Goal: Information Seeking & Learning: Learn about a topic

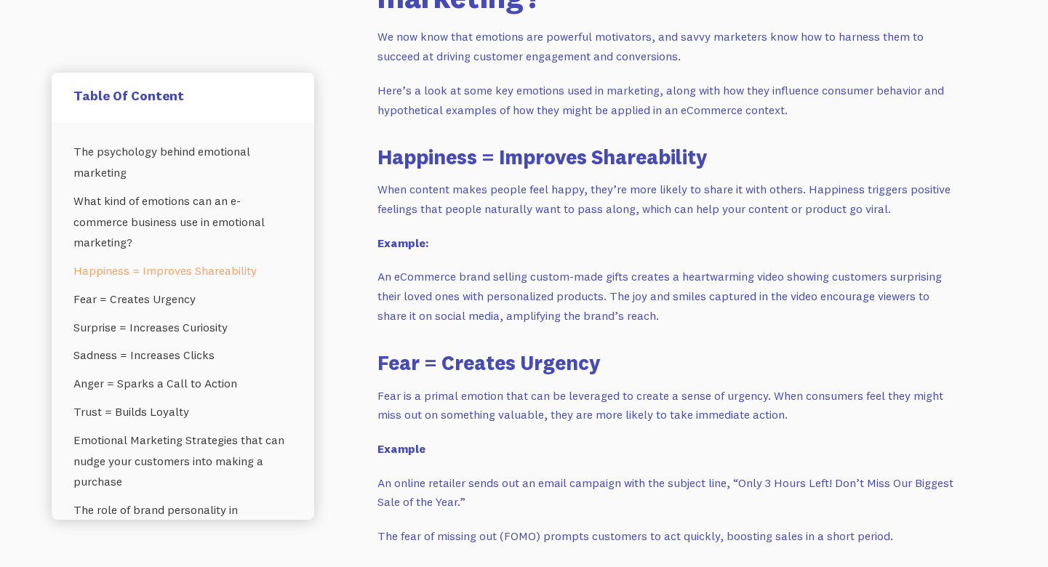
scroll to position [1348, 0]
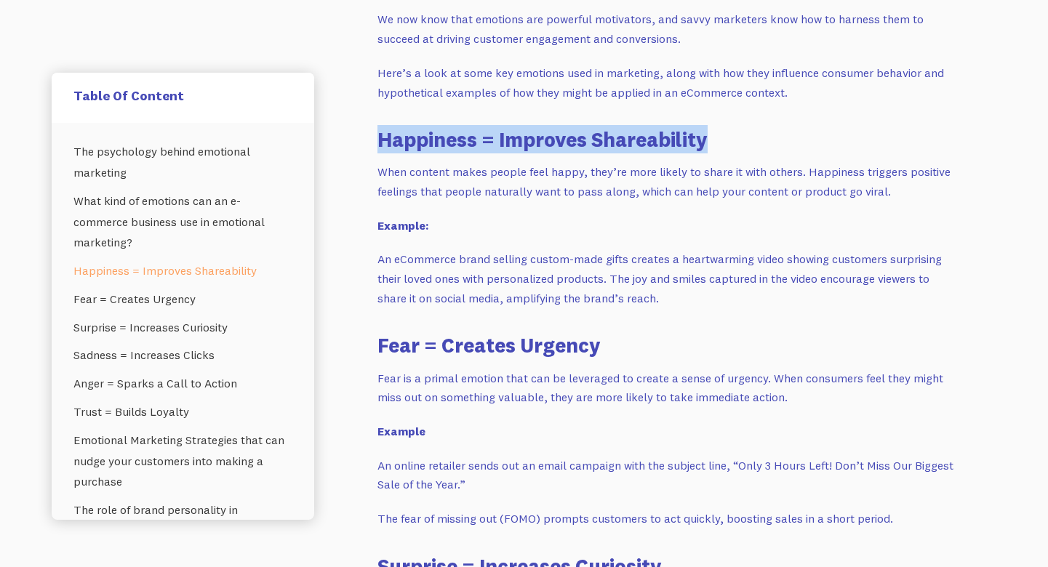
drag, startPoint x: 378, startPoint y: 124, endPoint x: 720, endPoint y: 126, distance: 341.8
click at [720, 126] on h3 "Happiness = Improves Shareability" at bounding box center [668, 139] width 582 height 28
copy h3 "Happiness = Improves Shareability"
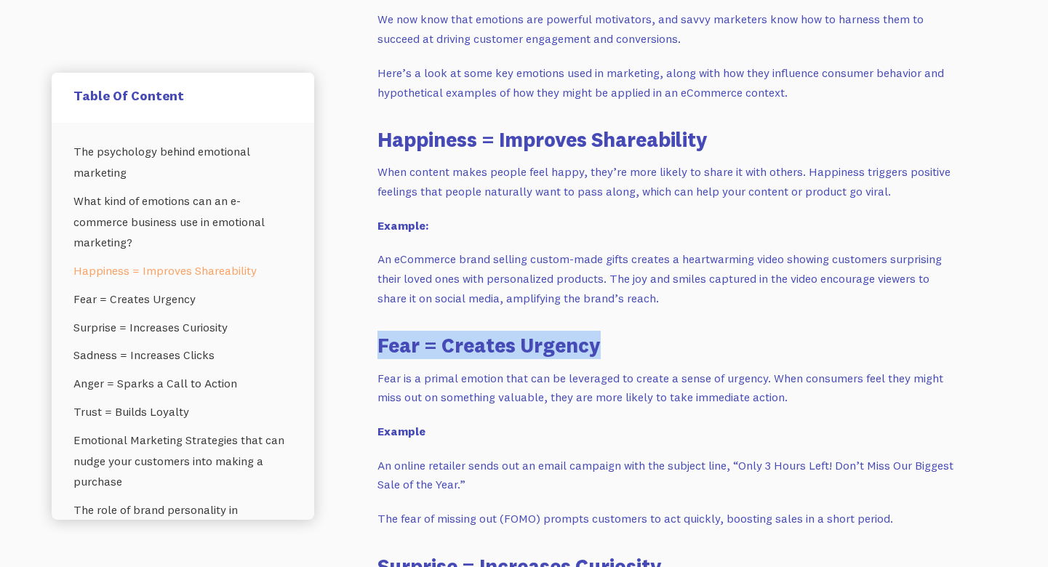
drag, startPoint x: 380, startPoint y: 324, endPoint x: 612, endPoint y: 316, distance: 232.2
click at [612, 331] on h3 "Fear = Creates Urgency" at bounding box center [668, 345] width 582 height 28
copy h3 "Fear = Creates Urgency"
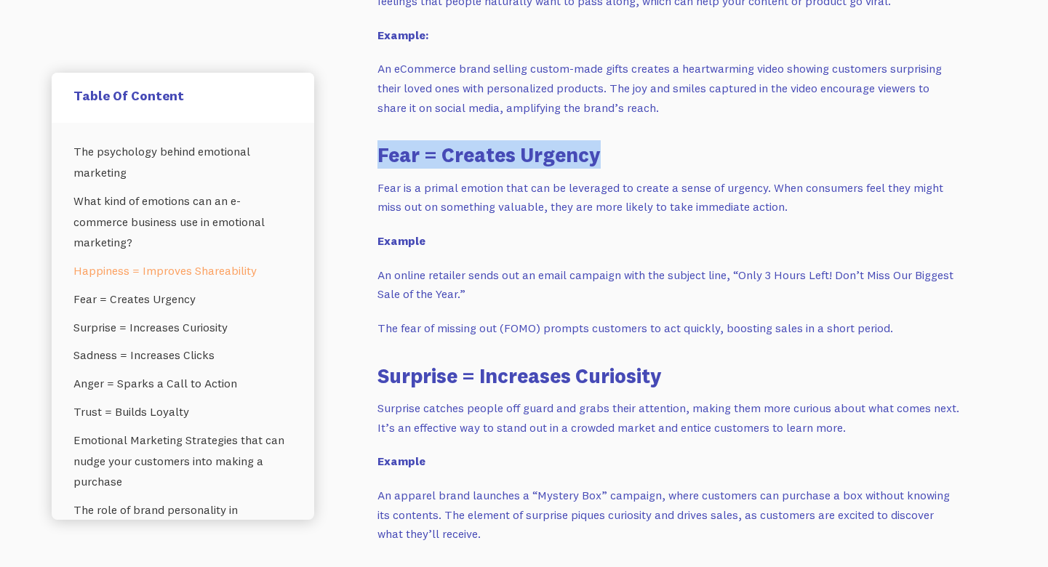
scroll to position [1556, 0]
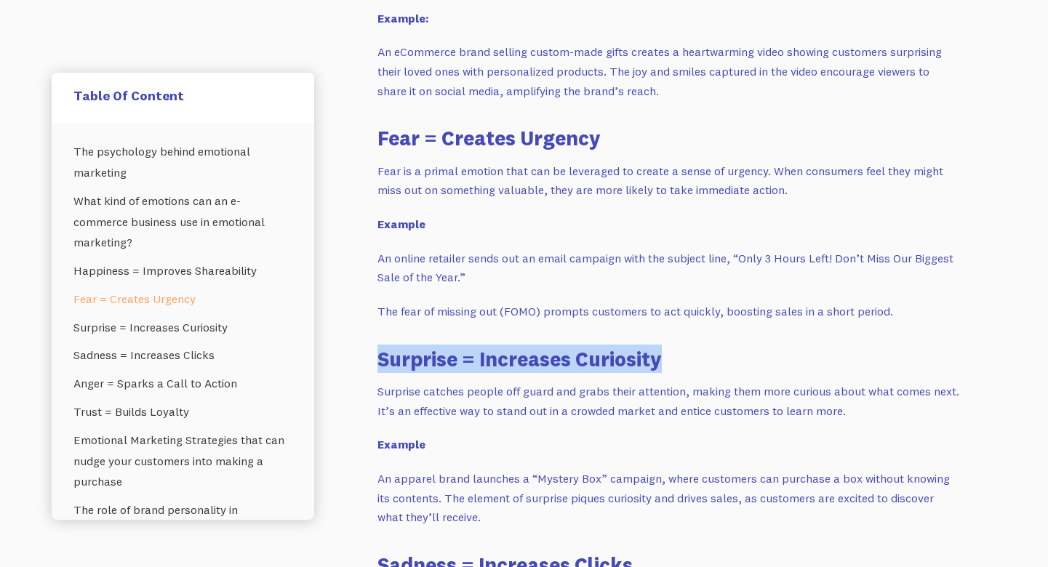
drag, startPoint x: 380, startPoint y: 337, endPoint x: 675, endPoint y: 340, distance: 294.6
click at [675, 345] on h3 "Surprise = Increases Curiosity" at bounding box center [668, 359] width 582 height 28
copy h3 "Surprise = Increases Curiosity"
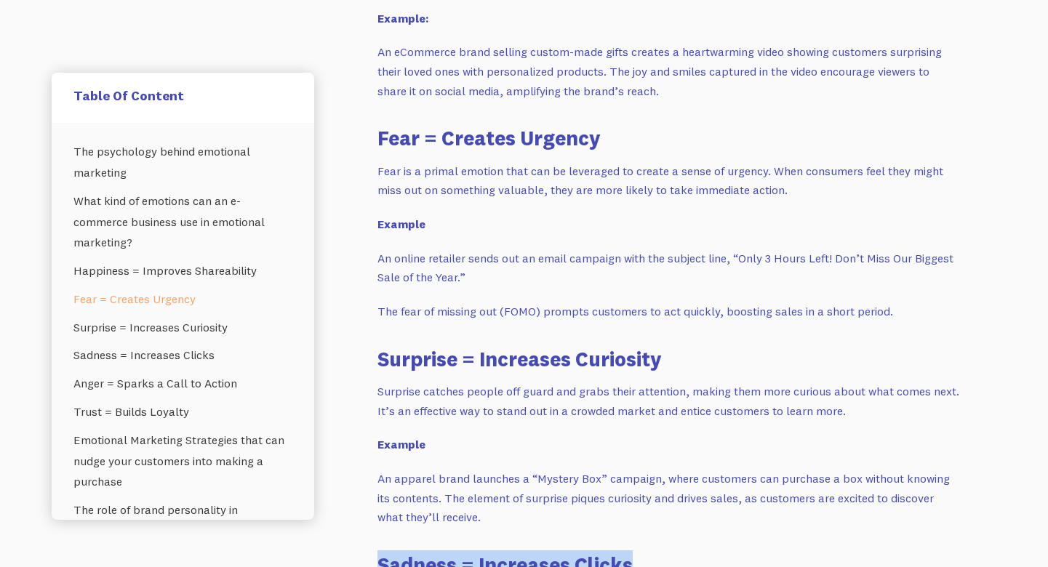
drag, startPoint x: 380, startPoint y: 538, endPoint x: 652, endPoint y: 543, distance: 272.1
click at [652, 551] on h3 "Sadness = Increases Clicks" at bounding box center [668, 565] width 582 height 28
copy h3 "Sadness = Increases Clicks"
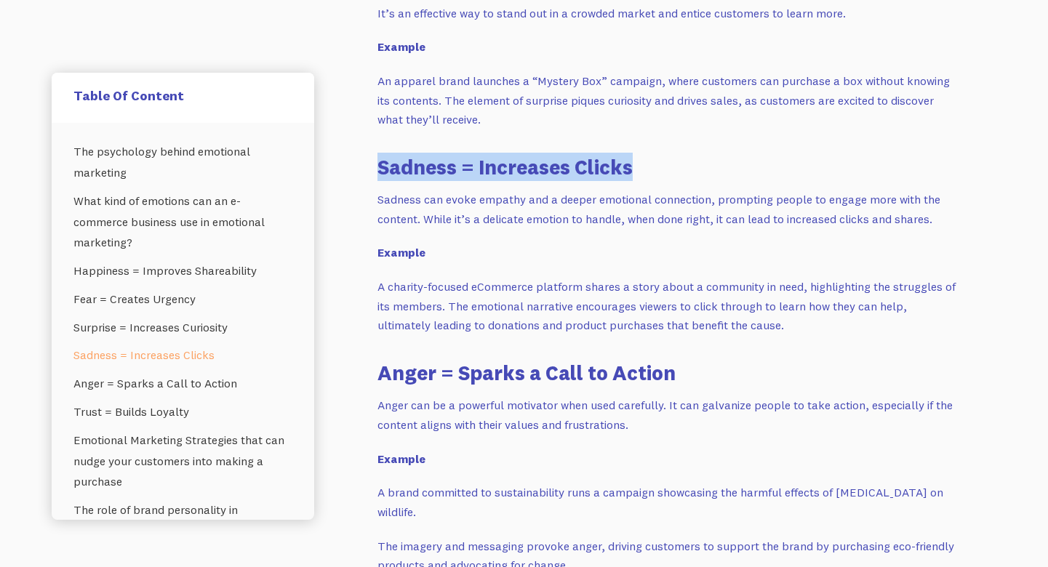
scroll to position [1971, 0]
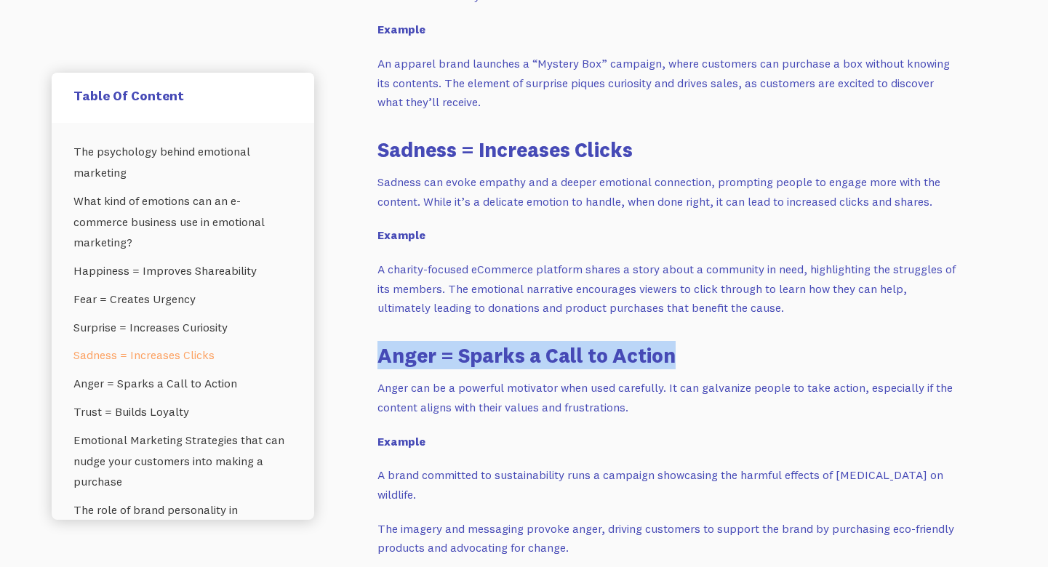
drag, startPoint x: 379, startPoint y: 328, endPoint x: 686, endPoint y: 340, distance: 307.2
click at [686, 341] on h3 "Anger = Sparks a Call to Action" at bounding box center [668, 355] width 582 height 28
copy h3 "Anger = Sparks a Call to Action"
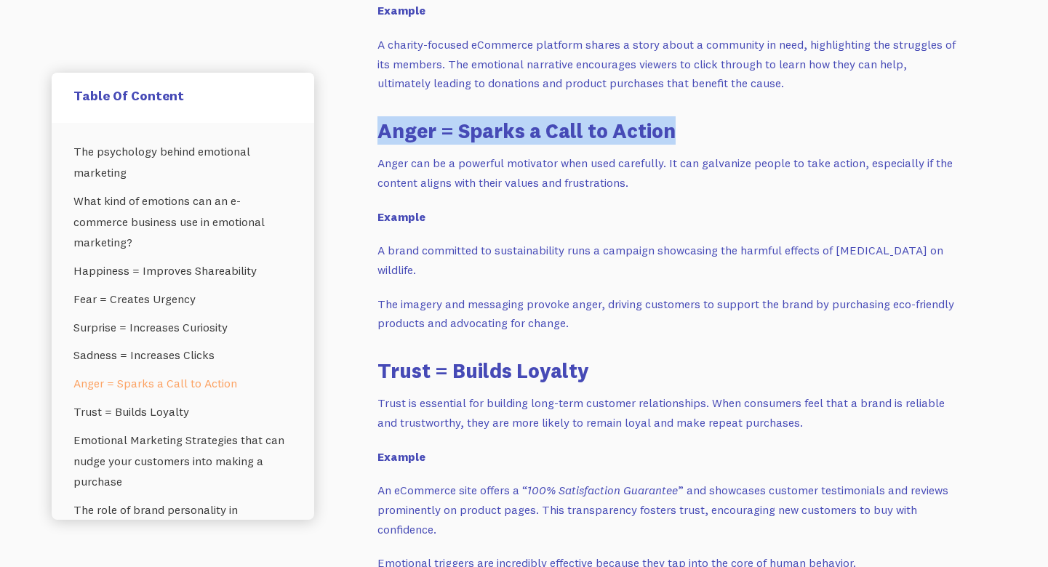
scroll to position [2230, 0]
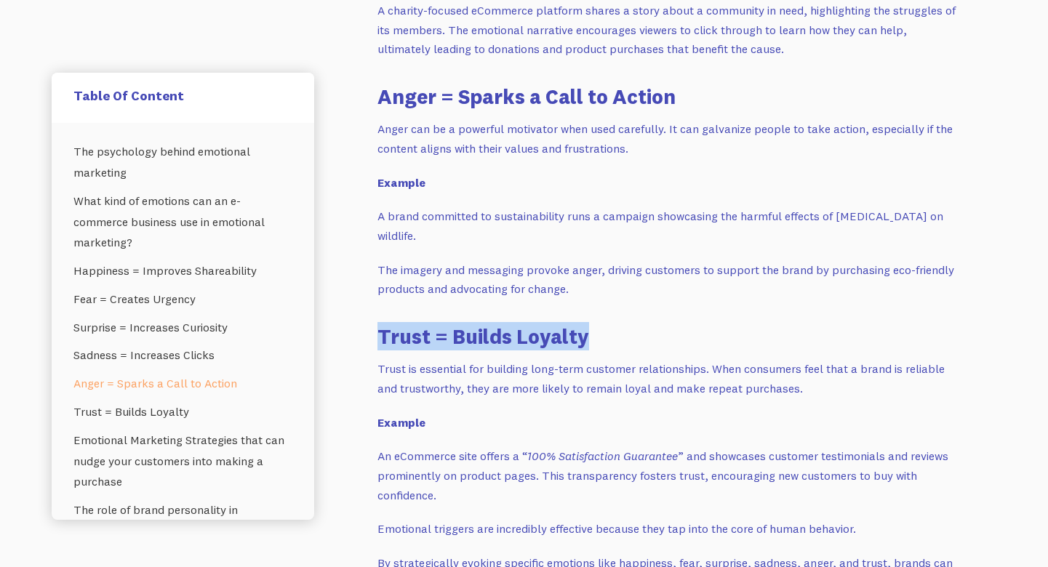
drag, startPoint x: 380, startPoint y: 309, endPoint x: 593, endPoint y: 308, distance: 213.1
click at [593, 322] on h3 "Trust = Builds Loyalty" at bounding box center [668, 336] width 582 height 28
copy h3 "Trust = Builds Loyalty"
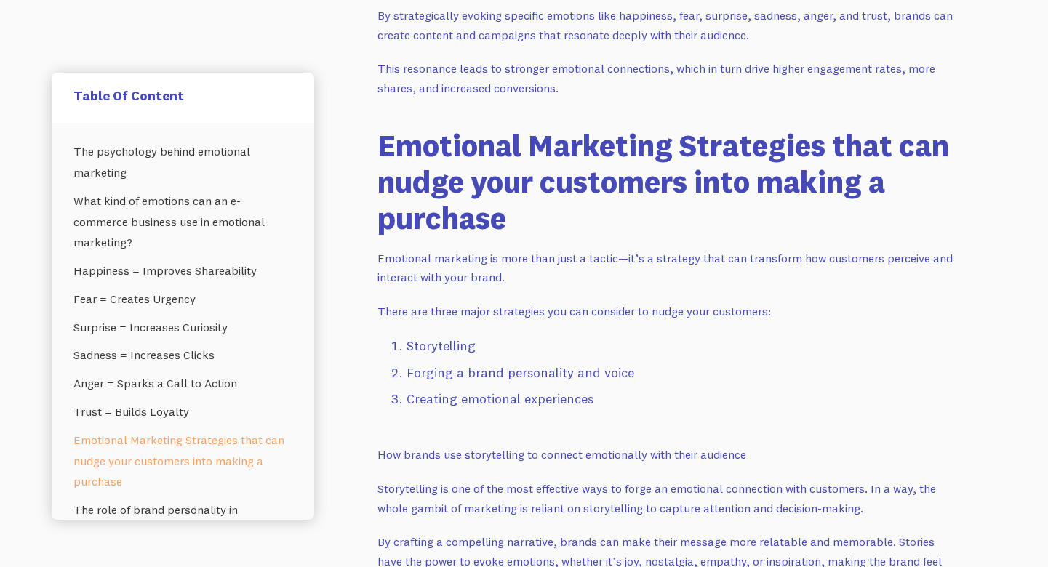
scroll to position [2830, 0]
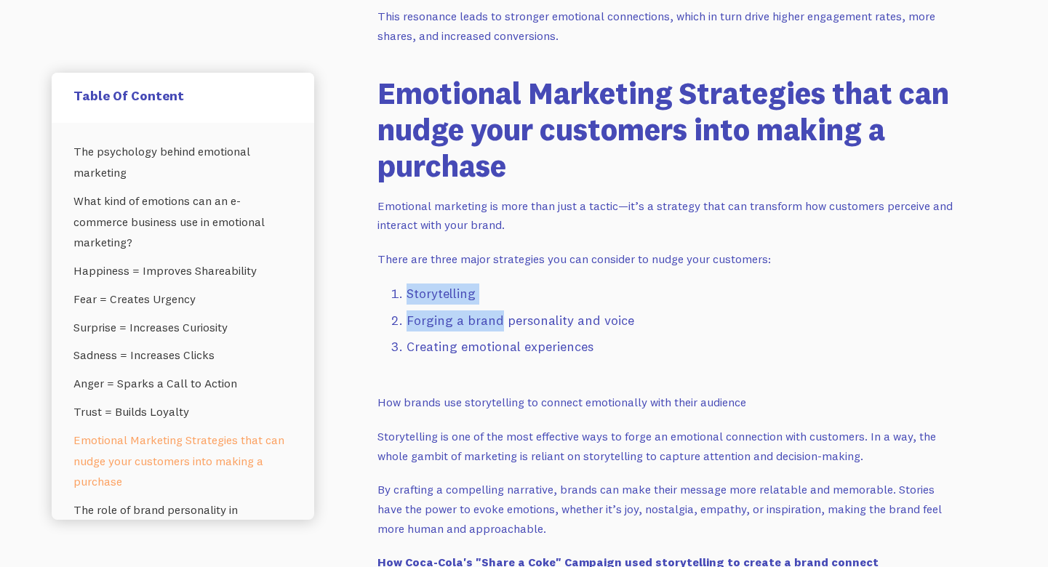
drag, startPoint x: 383, startPoint y: 258, endPoint x: 497, endPoint y: 284, distance: 117.9
click at [497, 284] on ol "Storytelling Forging a brand personality and voice Creating emotional experienc…" at bounding box center [668, 324] width 582 height 80
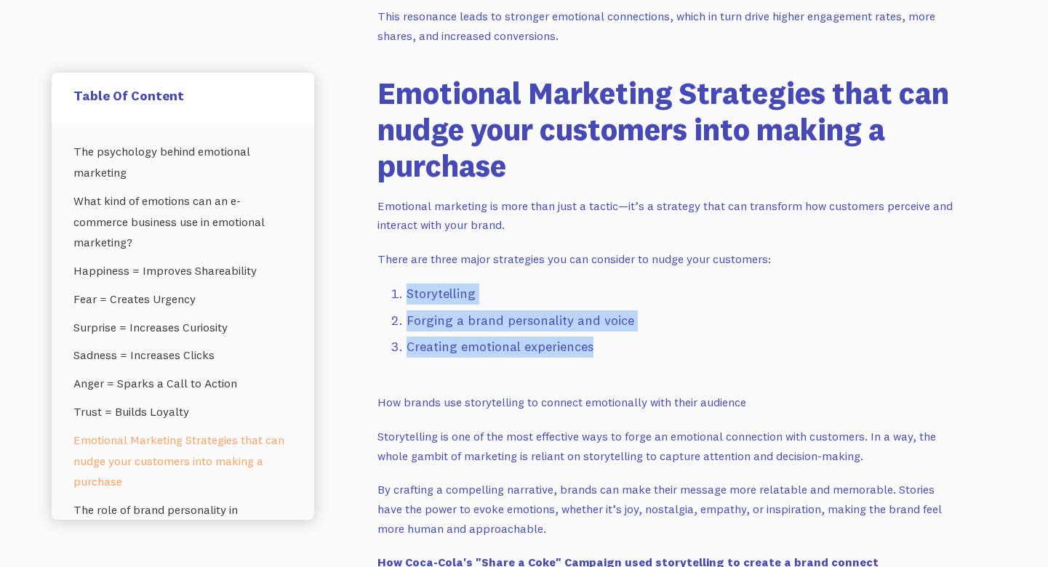
drag, startPoint x: 628, startPoint y: 312, endPoint x: 350, endPoint y: 246, distance: 285.6
copy ol "Storytelling Forging a brand personality and voice Creating emotional experienc…"
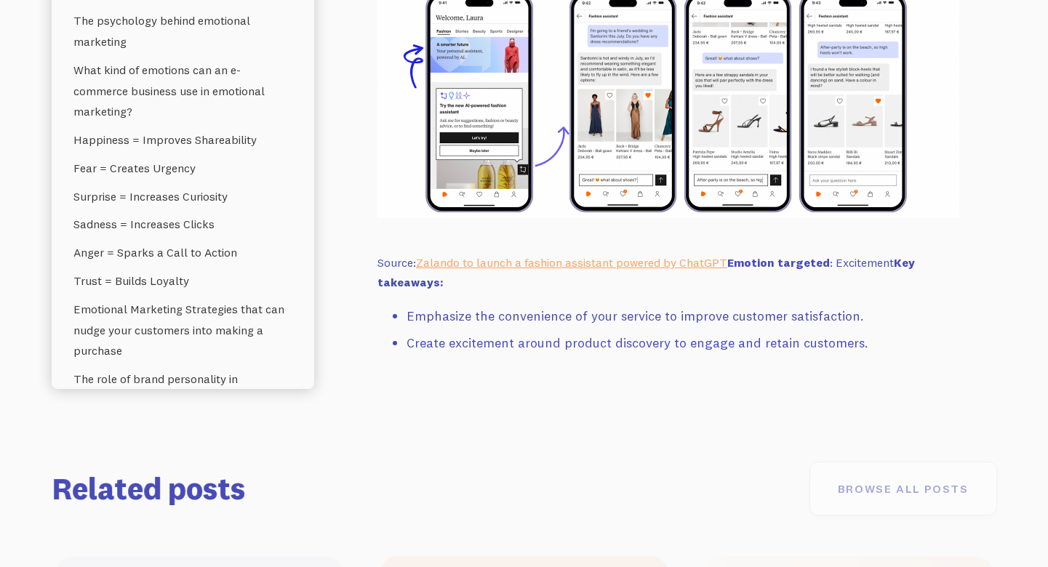
scroll to position [19376, 0]
